Goal: Find specific page/section: Find specific page/section

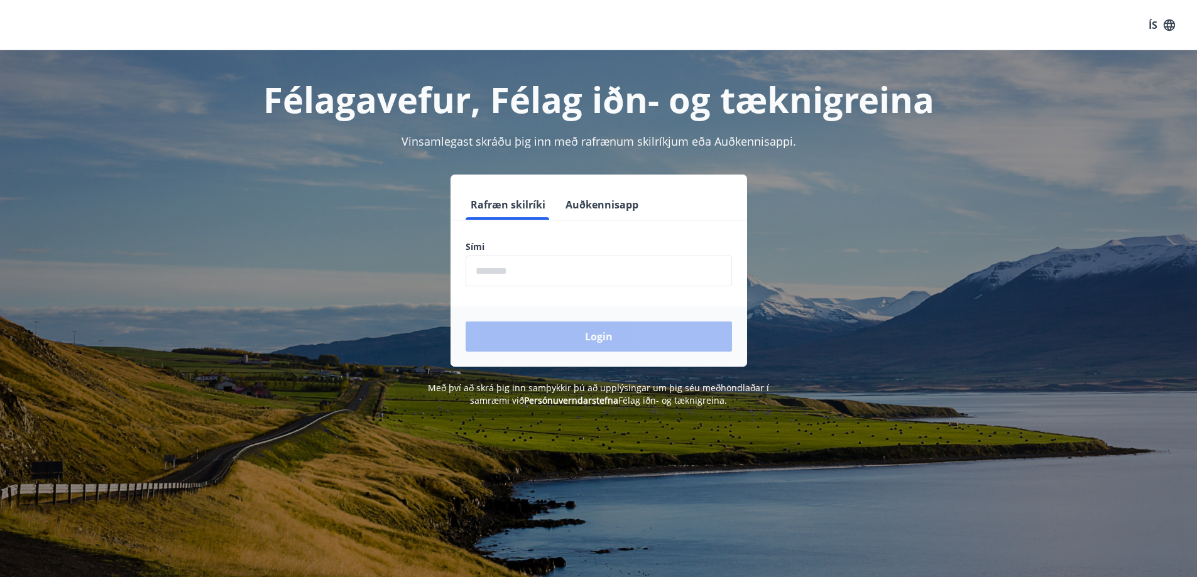
click at [502, 269] on input "phone" at bounding box center [599, 271] width 266 height 31
type input "********"
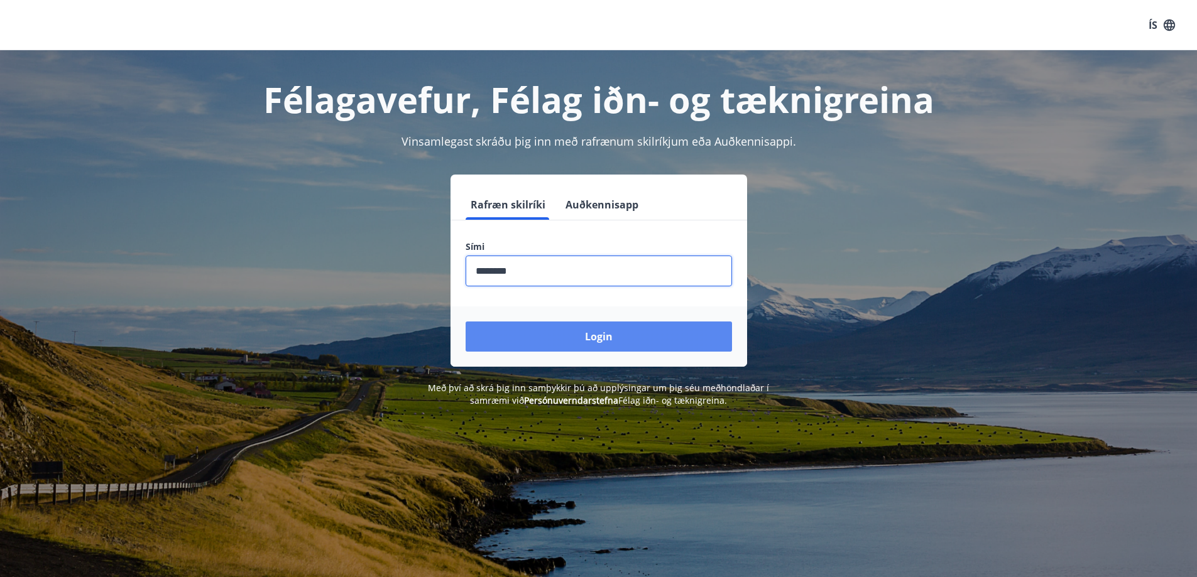
click at [552, 329] on button "Login" at bounding box center [599, 337] width 266 height 30
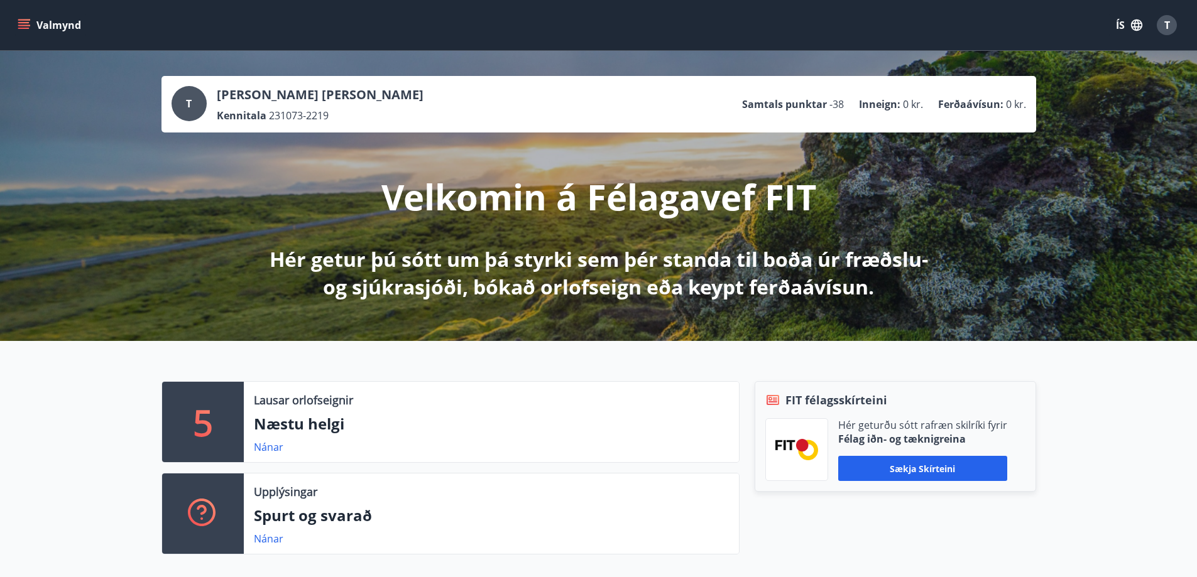
click at [23, 21] on icon "menu" at bounding box center [24, 25] width 13 height 13
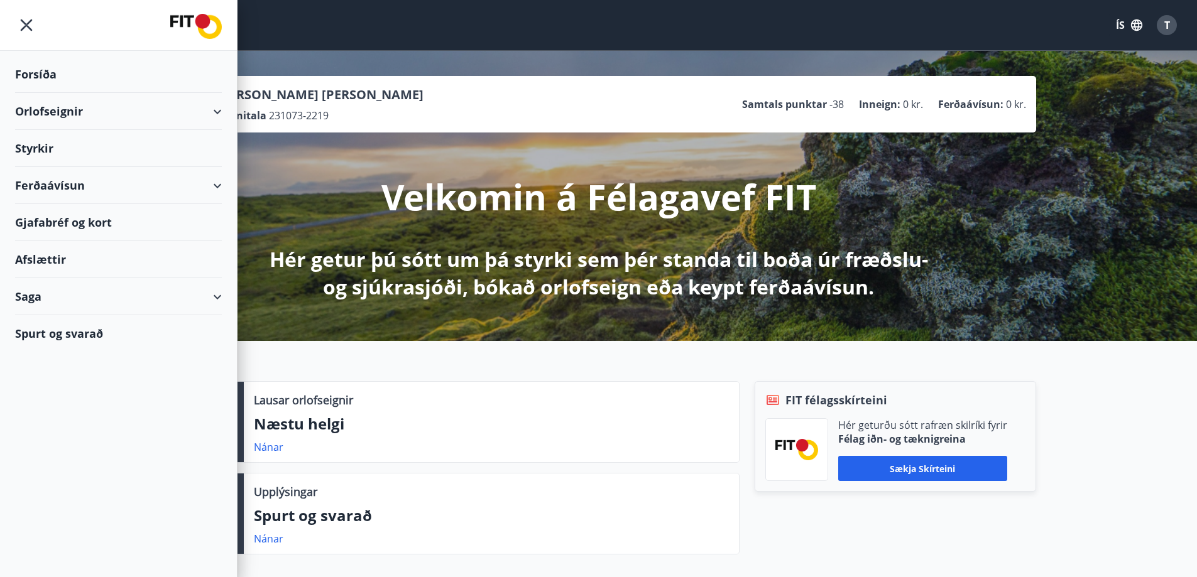
click at [38, 216] on div "Gjafabréf og kort" at bounding box center [118, 222] width 207 height 37
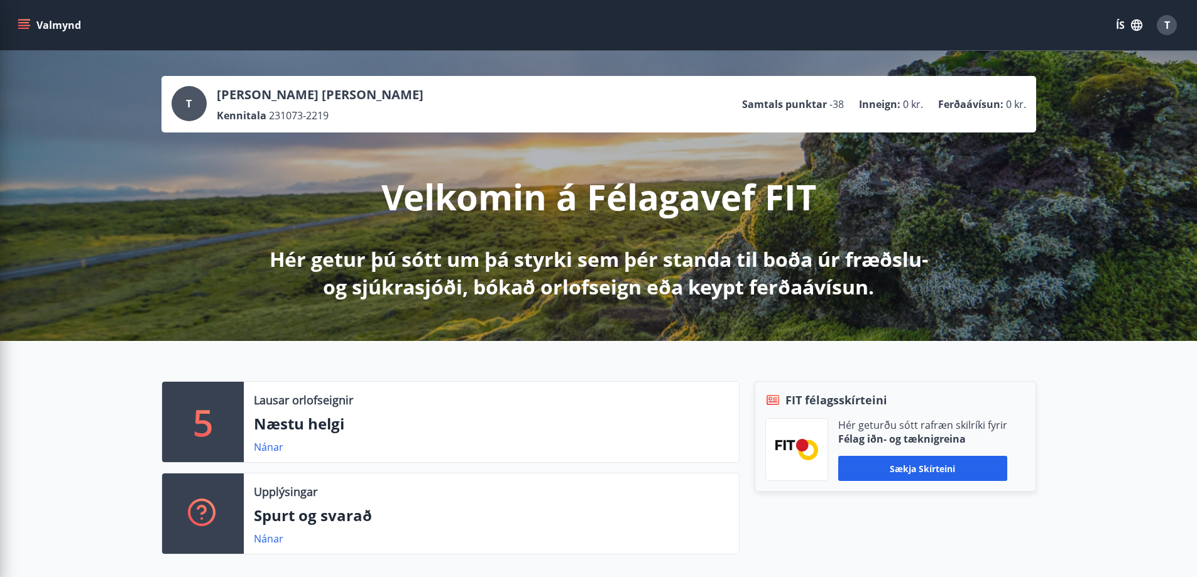
click at [571, 462] on div "Lausar orlofseignir Næstu helgi Nánar" at bounding box center [491, 422] width 495 height 80
click at [22, 21] on icon "menu" at bounding box center [24, 25] width 13 height 13
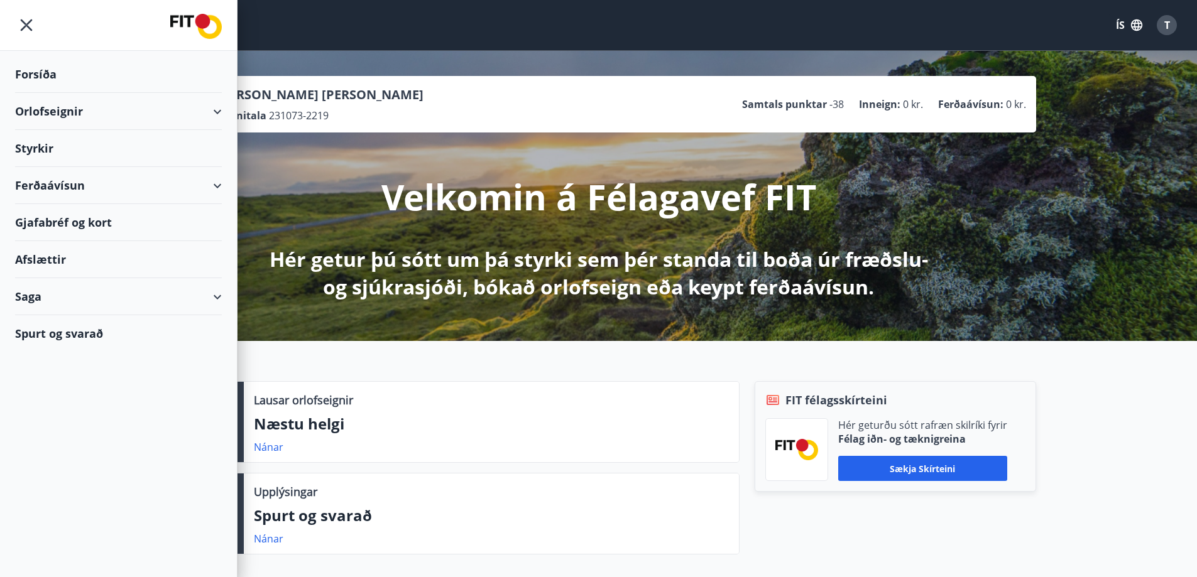
click at [65, 226] on div "Gjafabréf og kort" at bounding box center [118, 222] width 207 height 37
click at [70, 221] on div "Gjafabréf og kort" at bounding box center [118, 222] width 207 height 37
